Goal: Task Accomplishment & Management: Manage account settings

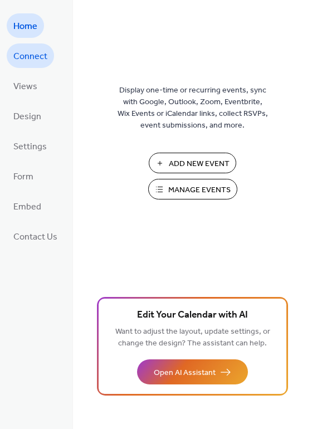
click at [28, 57] on span "Connect" at bounding box center [30, 57] width 34 height 18
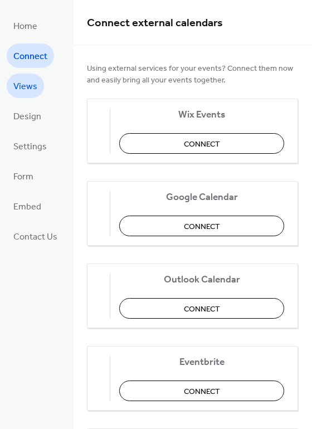
click at [23, 86] on span "Views" at bounding box center [25, 87] width 24 height 18
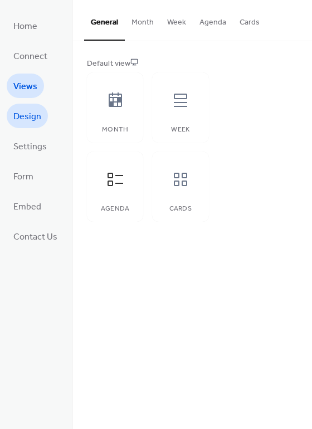
click at [23, 113] on span "Design" at bounding box center [27, 117] width 28 height 18
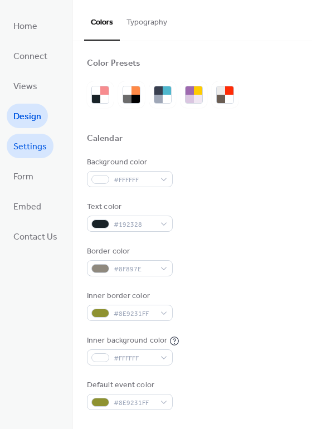
click at [24, 144] on span "Settings" at bounding box center [29, 147] width 33 height 18
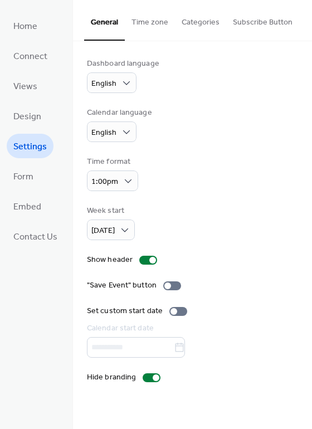
click at [198, 21] on button "Categories" at bounding box center [200, 20] width 51 height 40
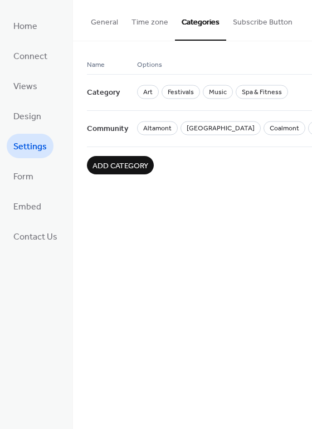
click at [106, 21] on button "General" at bounding box center [104, 20] width 41 height 40
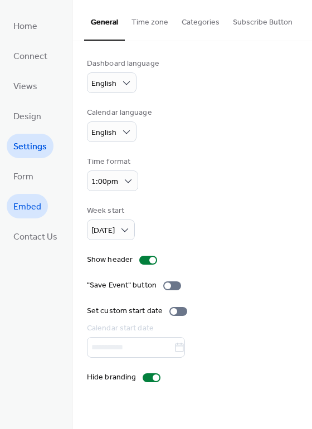
click at [33, 209] on span "Embed" at bounding box center [27, 207] width 28 height 18
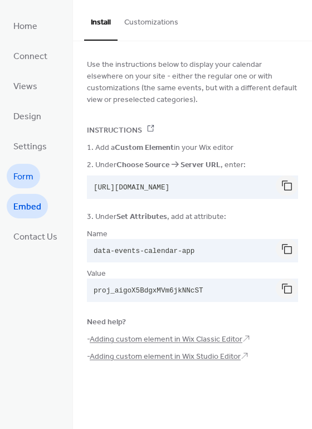
click at [20, 176] on span "Form" at bounding box center [23, 177] width 20 height 18
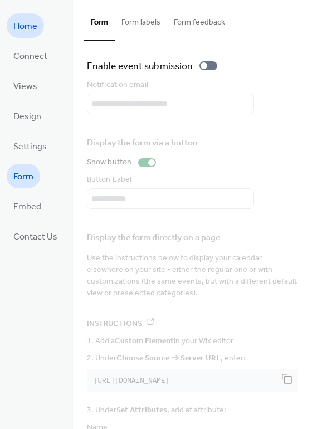
click at [26, 25] on span "Home" at bounding box center [25, 27] width 24 height 18
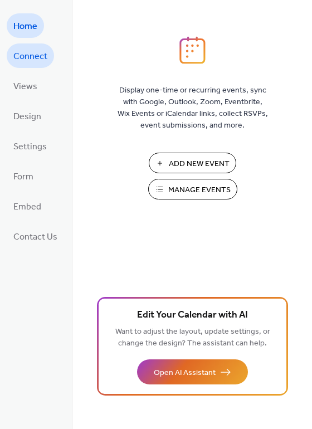
click at [25, 55] on span "Connect" at bounding box center [30, 57] width 34 height 18
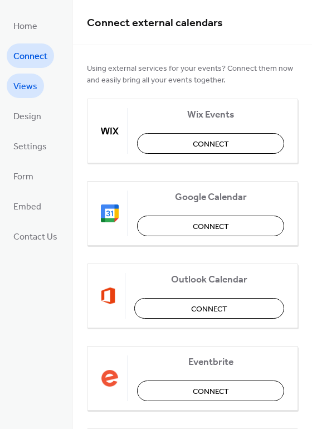
click at [23, 84] on span "Views" at bounding box center [25, 87] width 24 height 18
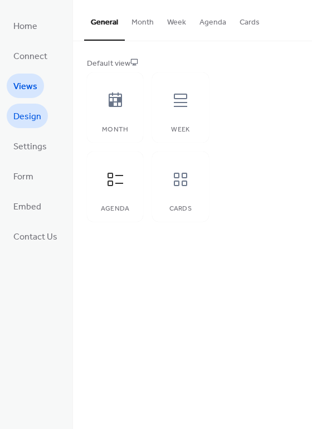
click at [25, 122] on span "Design" at bounding box center [27, 117] width 28 height 18
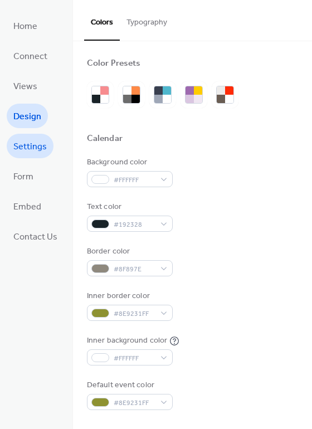
click at [24, 148] on span "Settings" at bounding box center [29, 147] width 33 height 18
